Goal: Communication & Community: Answer question/provide support

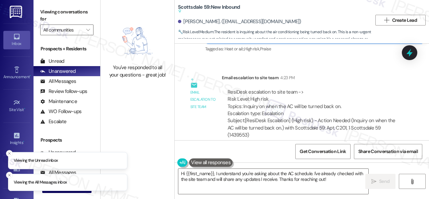
scroll to position [2057, 0]
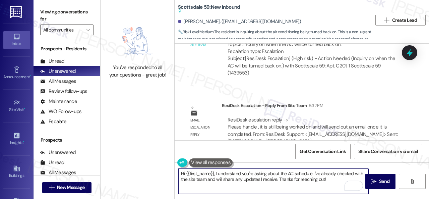
drag, startPoint x: 332, startPoint y: 182, endPoint x: 213, endPoint y: 172, distance: 119.0
click at [213, 172] on textarea "Hi {{first_name}}, I understand you're asking about the AC schedule. I've alrea…" at bounding box center [273, 180] width 190 height 25
paste textarea "! The site team stated that it is still being worked on and they will send out …"
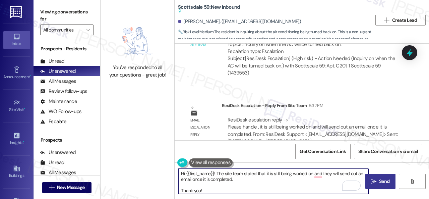
type textarea "Hi {{first_name}}! The site team stated that it is still being worked on and th…"
click at [374, 178] on span " Send" at bounding box center [380, 181] width 21 height 7
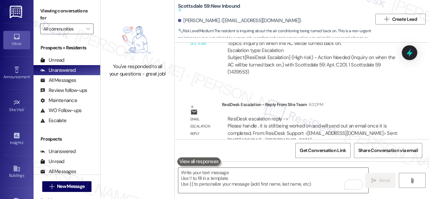
scroll to position [2, 0]
